Goal: Task Accomplishment & Management: Manage account settings

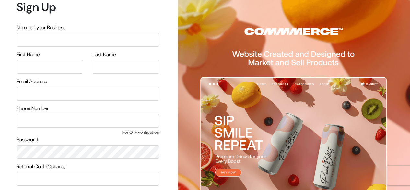
scroll to position [55, 0]
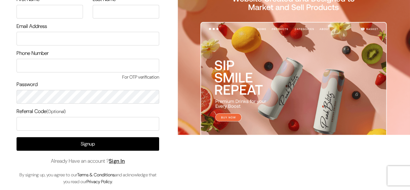
click at [120, 162] on link "Sign In" at bounding box center [117, 160] width 16 height 7
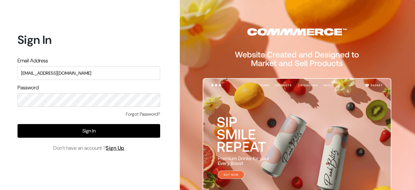
type input "surajp@outdoinc.com"
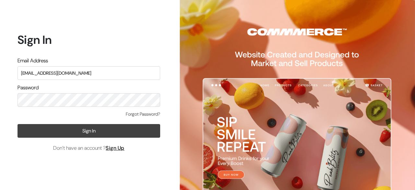
click at [99, 134] on button "Sign In" at bounding box center [89, 131] width 143 height 14
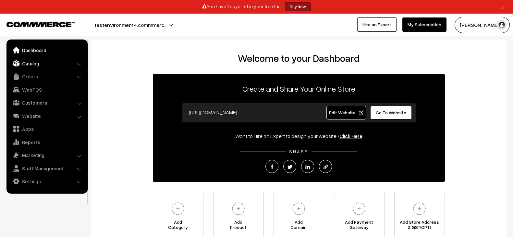
click at [22, 68] on link "Catalog" at bounding box center [46, 64] width 77 height 12
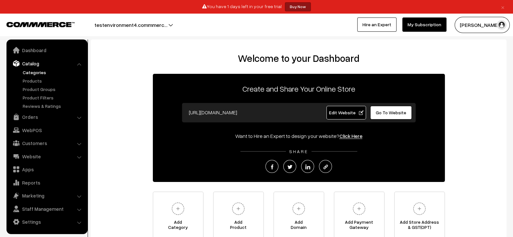
click at [42, 76] on link "Categories" at bounding box center [53, 72] width 64 height 7
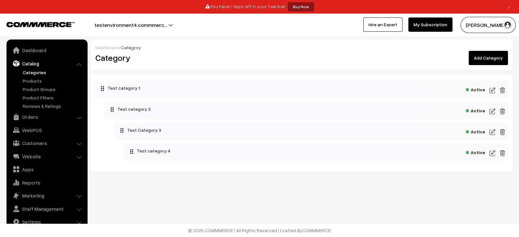
click at [493, 90] on img at bounding box center [492, 91] width 6 height 8
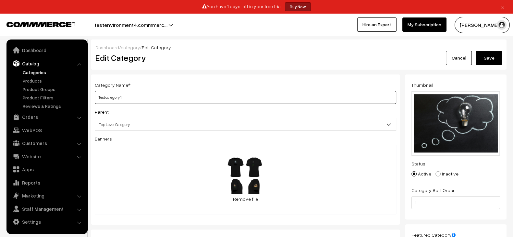
click at [247, 96] on input "Test category 1" at bounding box center [245, 97] width 301 height 13
drag, startPoint x: 0, startPoint y: 0, endPoint x: 247, endPoint y: 96, distance: 265.0
click at [247, 96] on input "Test category 1" at bounding box center [245, 97] width 301 height 13
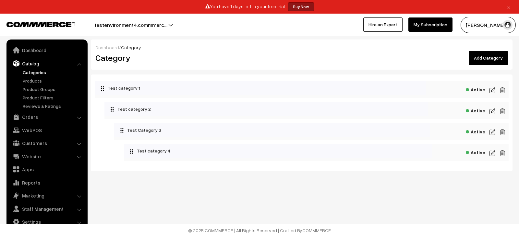
click at [483, 57] on link "Add Category" at bounding box center [488, 58] width 39 height 14
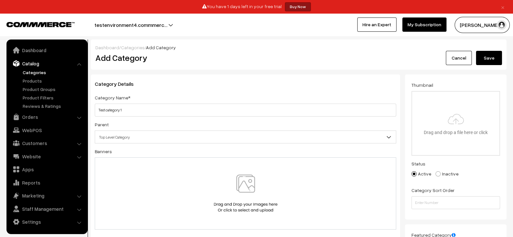
type input "Test category 1"
click at [501, 55] on button "Save" at bounding box center [489, 58] width 26 height 14
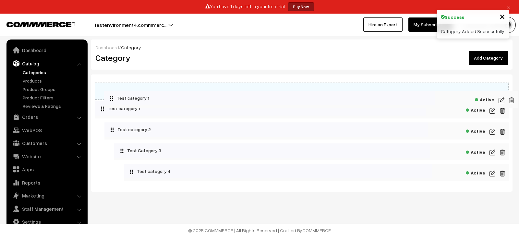
drag, startPoint x: 103, startPoint y: 171, endPoint x: 107, endPoint y: 93, distance: 78.2
